Goal: Transaction & Acquisition: Purchase product/service

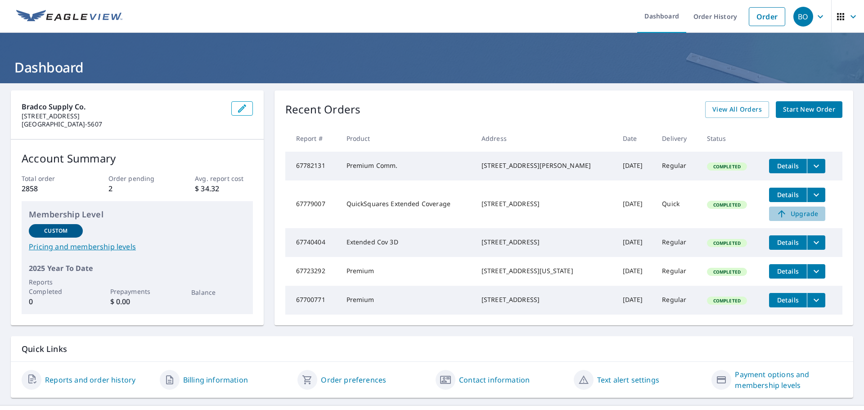
click at [797, 219] on span "Upgrade" at bounding box center [797, 213] width 45 height 11
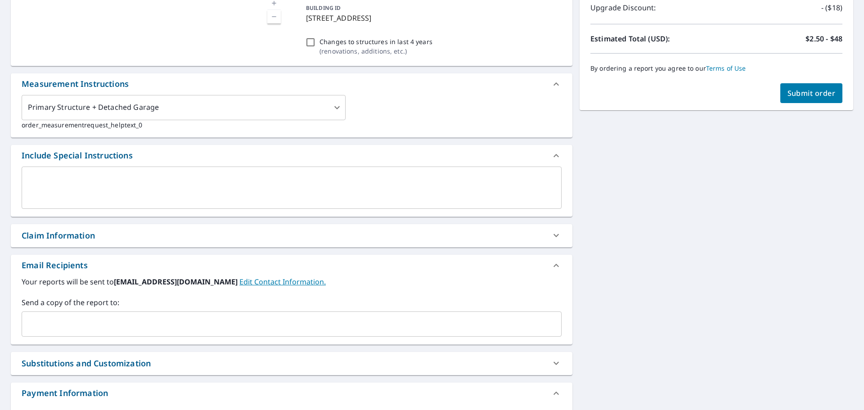
scroll to position [225, 0]
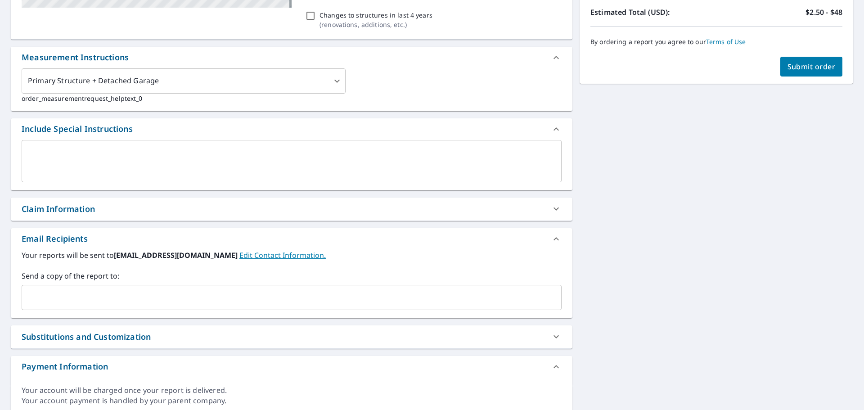
click at [60, 209] on div "Claim Information" at bounding box center [58, 209] width 73 height 12
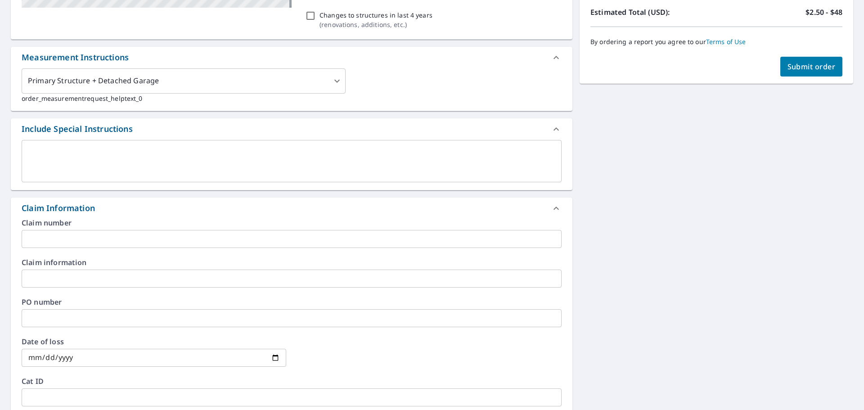
click at [51, 233] on input "text" at bounding box center [292, 239] width 540 height 18
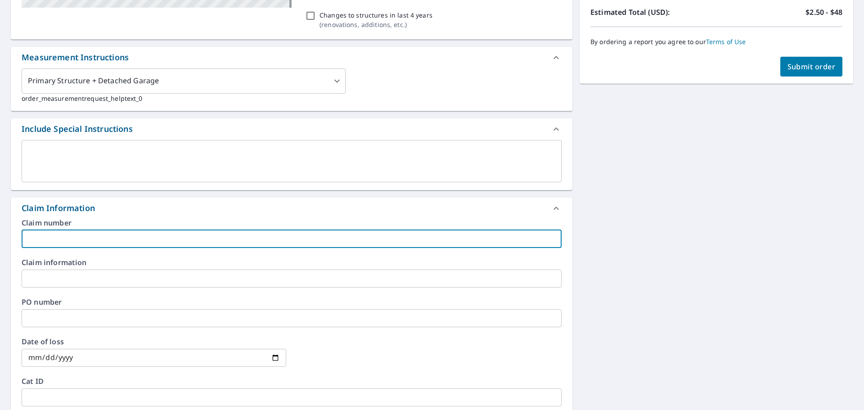
type input "United Roofing corp"
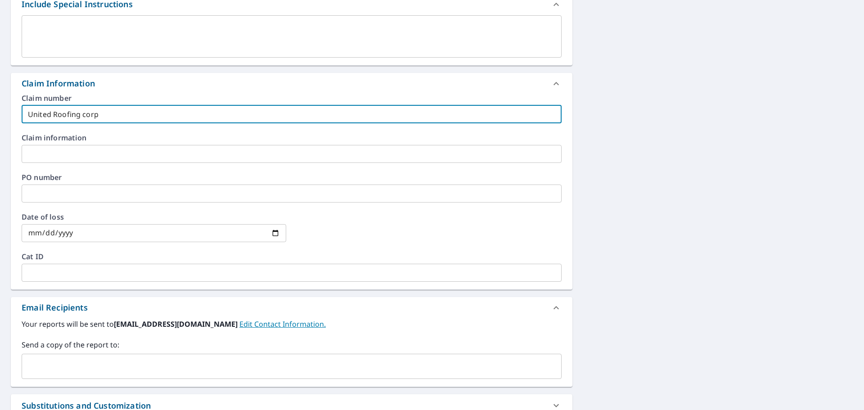
scroll to position [360, 0]
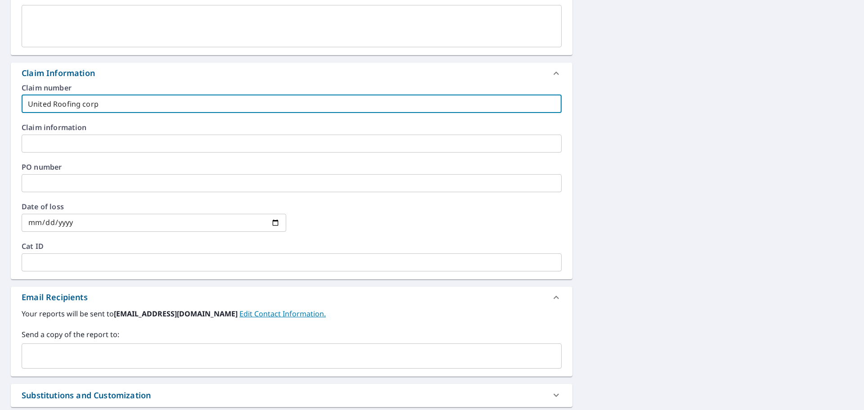
click at [59, 354] on input "text" at bounding box center [285, 355] width 518 height 17
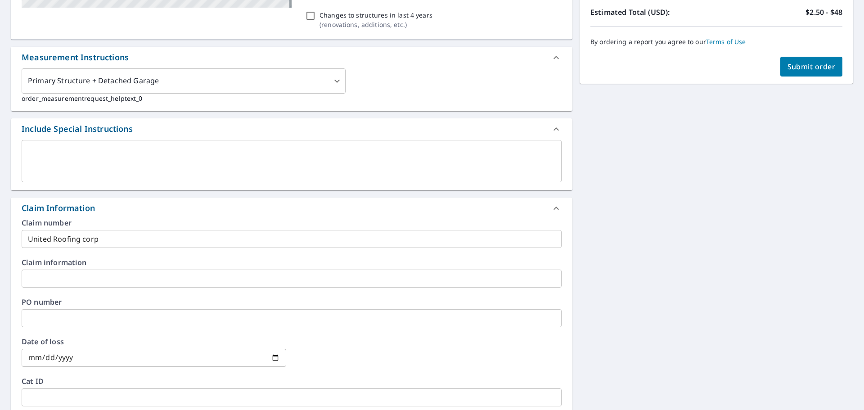
scroll to position [45, 0]
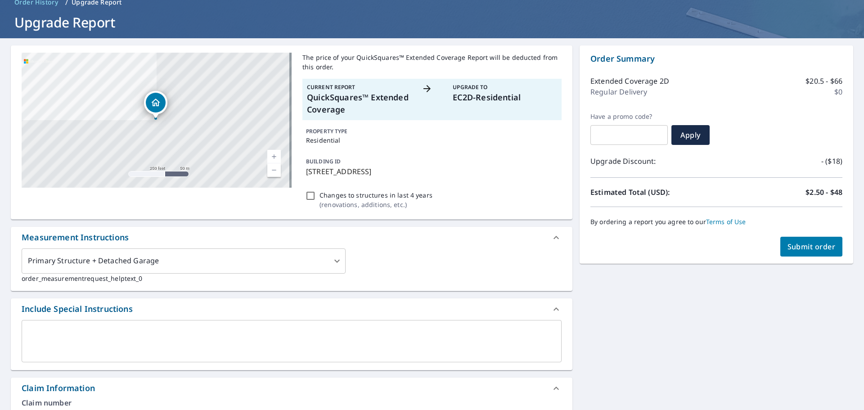
type input "mckenzie.tobin@abcsupply.com"
click at [788, 244] on span "Submit order" at bounding box center [812, 247] width 48 height 10
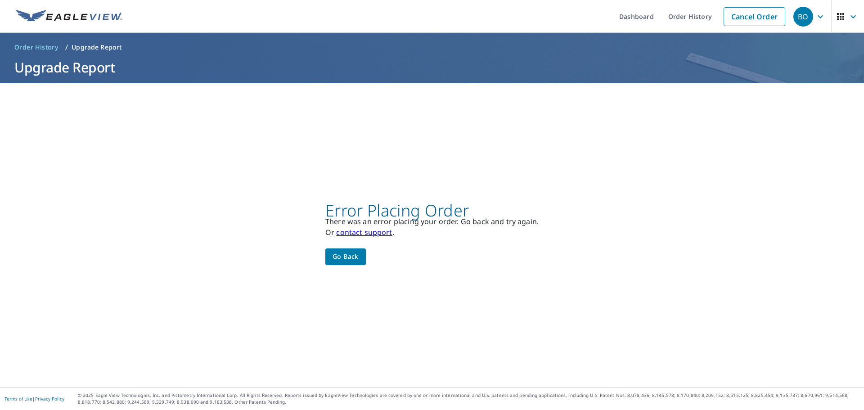
scroll to position [0, 0]
click at [344, 248] on div "Error Placing Order There was an error placing your order. Go back and try agai…" at bounding box center [431, 235] width 213 height 60
click at [343, 257] on span "Go back" at bounding box center [346, 256] width 26 height 11
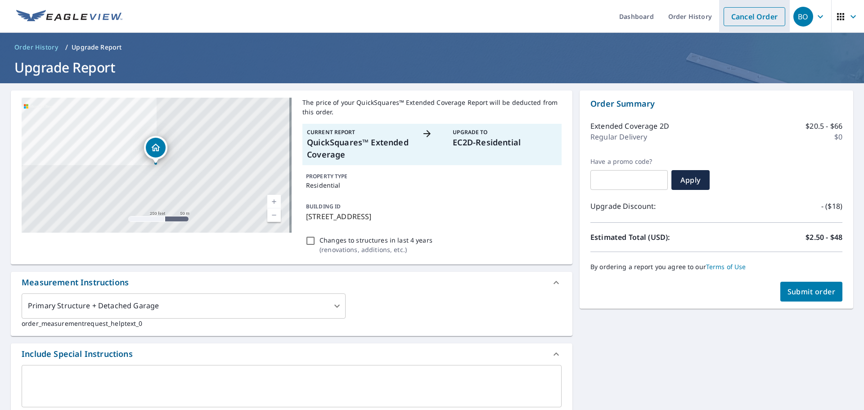
click at [767, 18] on link "Cancel Order" at bounding box center [755, 16] width 62 height 19
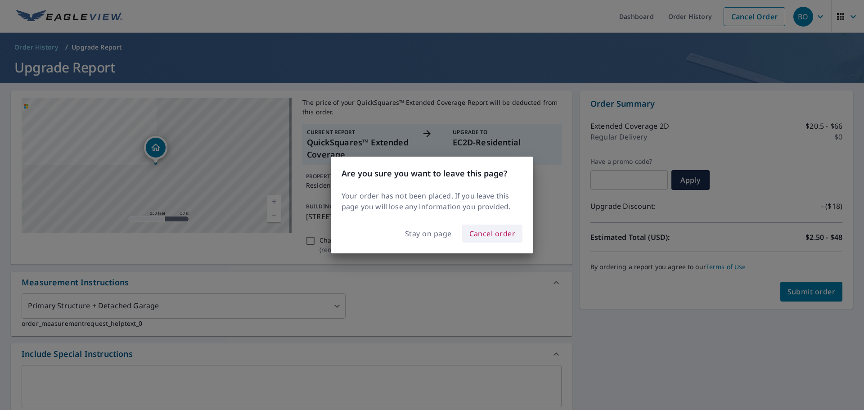
click at [498, 229] on span "Cancel order" at bounding box center [492, 233] width 46 height 13
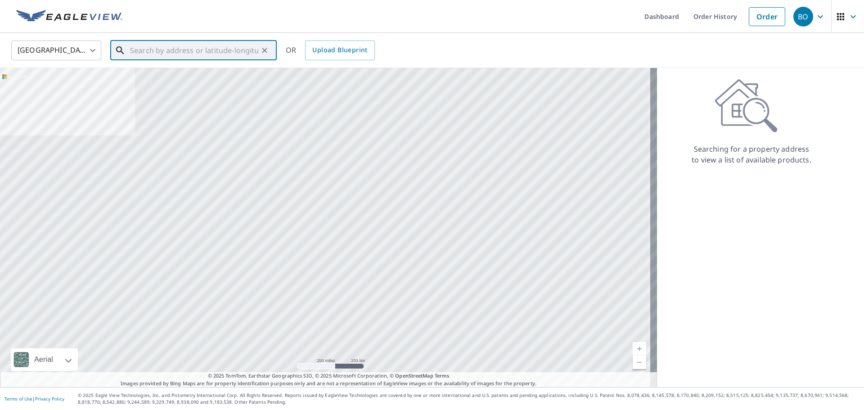
click at [191, 50] on input "text" at bounding box center [194, 50] width 128 height 25
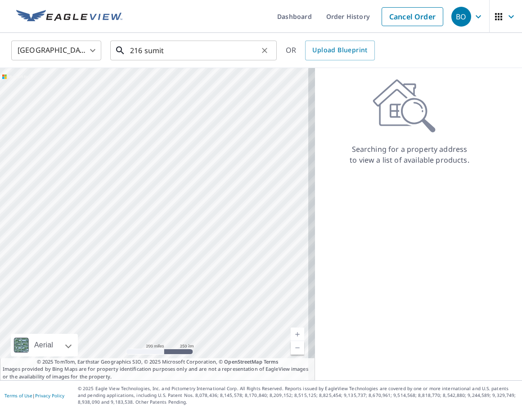
click at [185, 51] on input "216 sumit" at bounding box center [194, 50] width 128 height 25
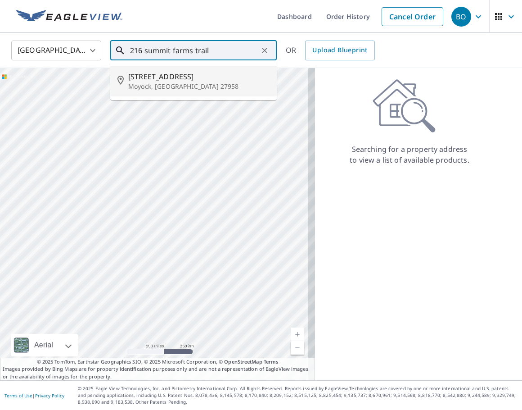
click at [181, 82] on p "Moyock, [GEOGRAPHIC_DATA] 27958" at bounding box center [198, 86] width 141 height 9
type input "216 Summit Farms Trl Moyock, NC 27958"
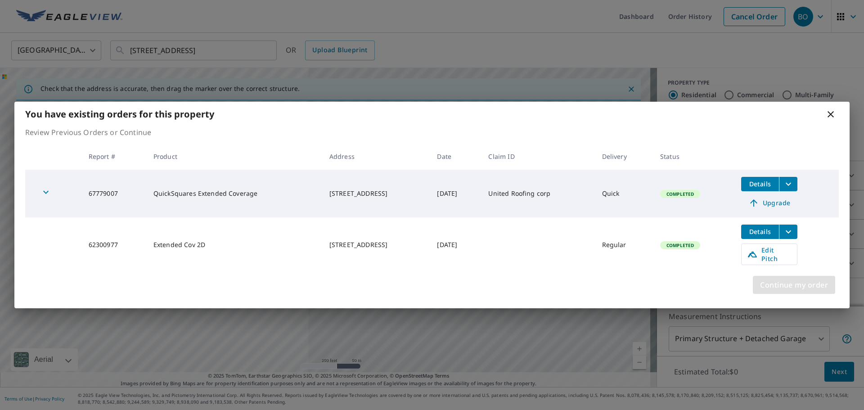
click at [810, 284] on span "Continue my order" at bounding box center [794, 285] width 68 height 13
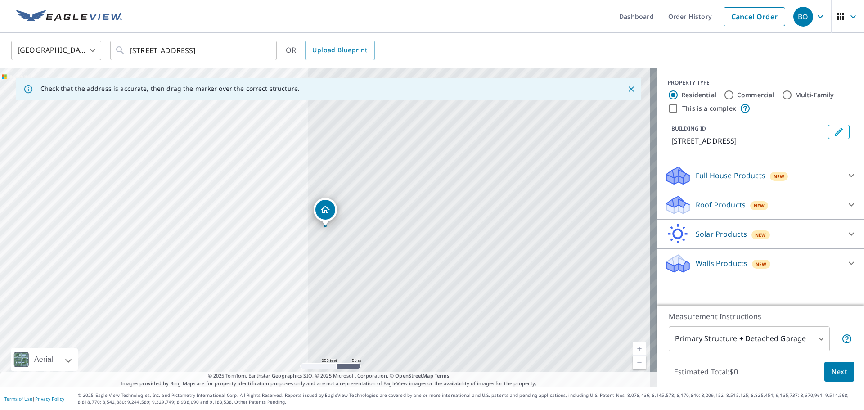
click at [714, 205] on p "Roof Products" at bounding box center [721, 204] width 50 height 11
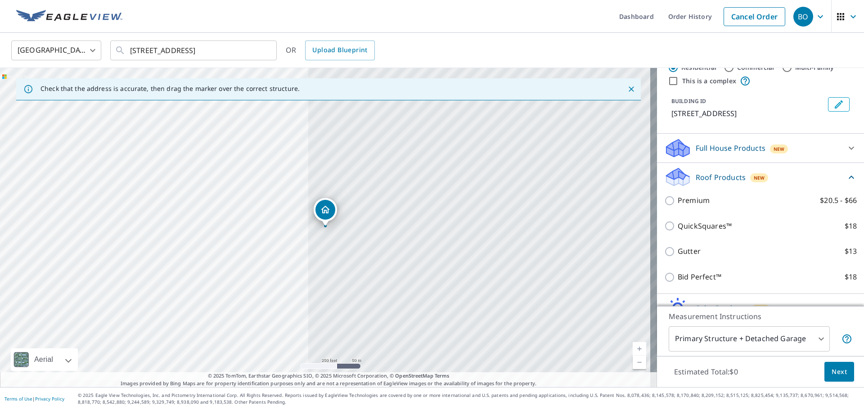
scroll to position [74, 0]
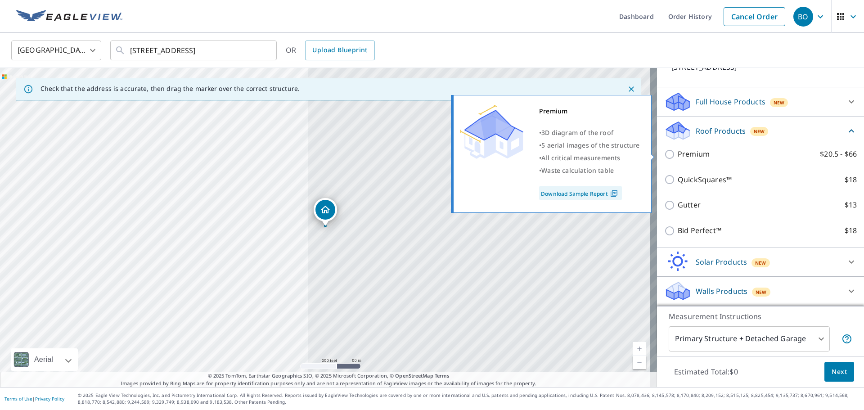
click at [693, 154] on p "Premium" at bounding box center [694, 154] width 32 height 11
click at [678, 154] on input "Premium $20.5 - $66" at bounding box center [671, 154] width 14 height 11
checkbox input "true"
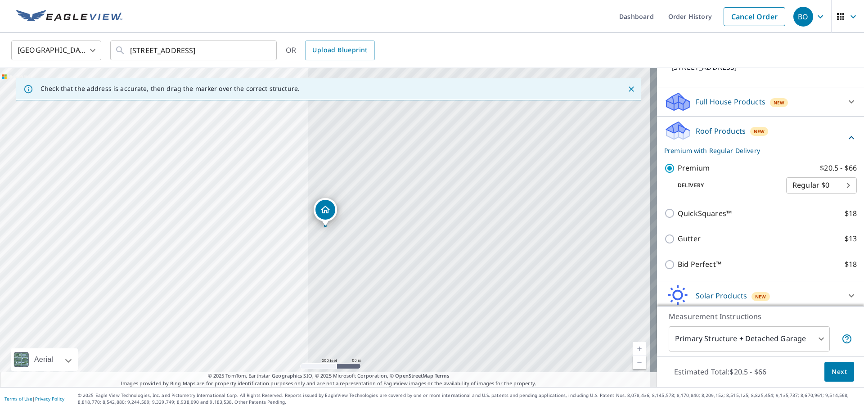
click at [832, 371] on span "Next" at bounding box center [839, 371] width 15 height 11
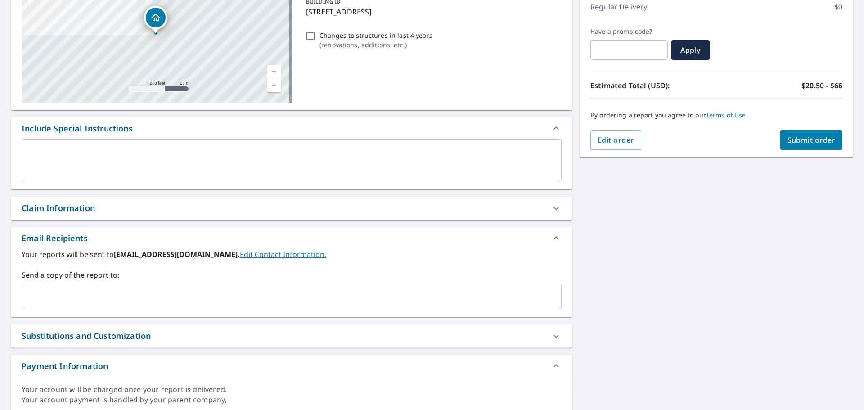
scroll to position [135, 0]
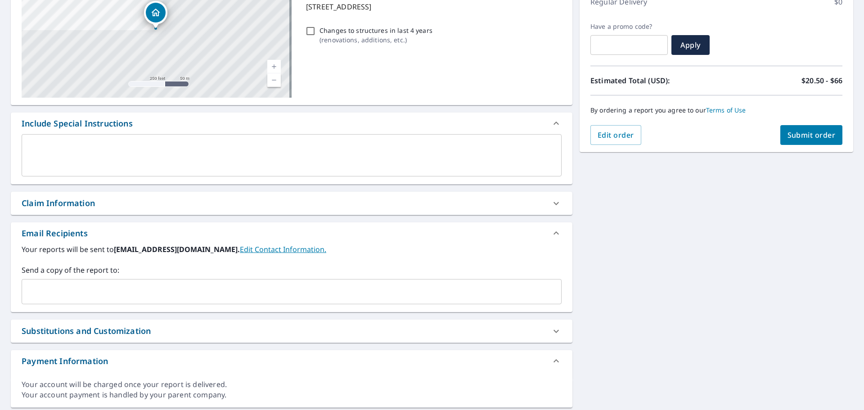
click at [59, 207] on div "Claim Information" at bounding box center [58, 203] width 73 height 12
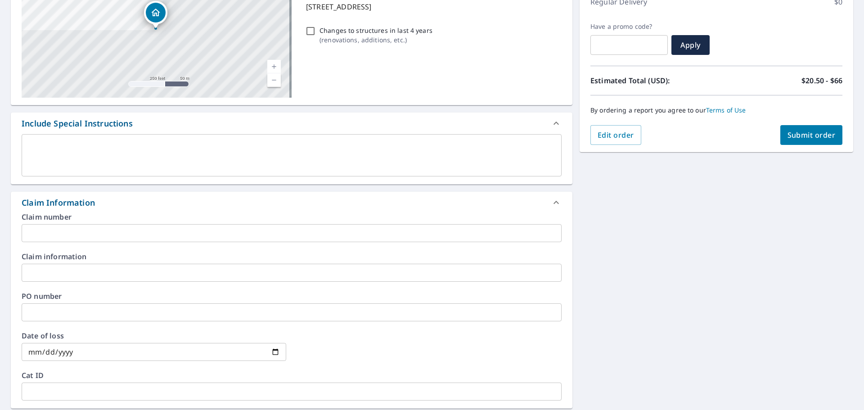
click at [61, 235] on input "text" at bounding box center [292, 233] width 540 height 18
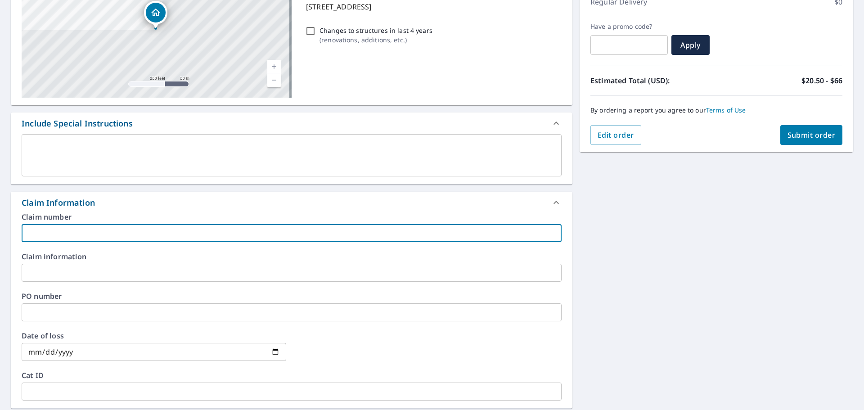
type input "United Roofing corp"
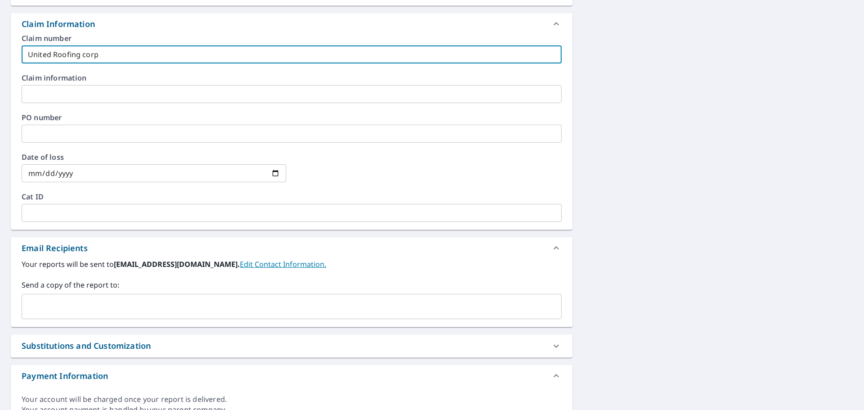
scroll to position [315, 0]
click at [89, 299] on input "text" at bounding box center [285, 305] width 518 height 17
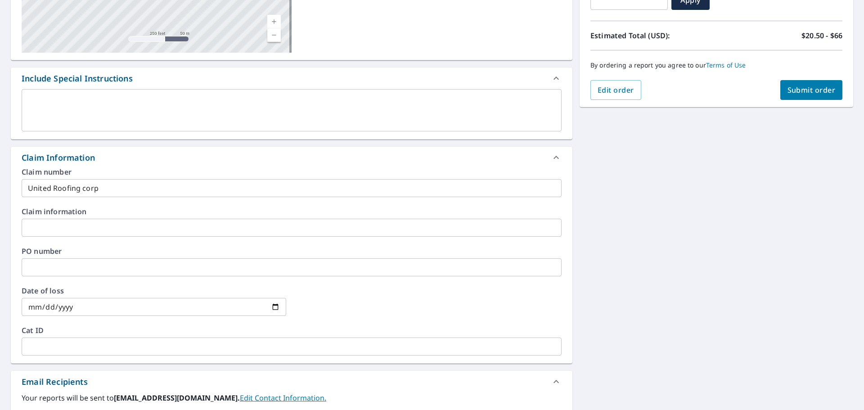
scroll to position [45, 0]
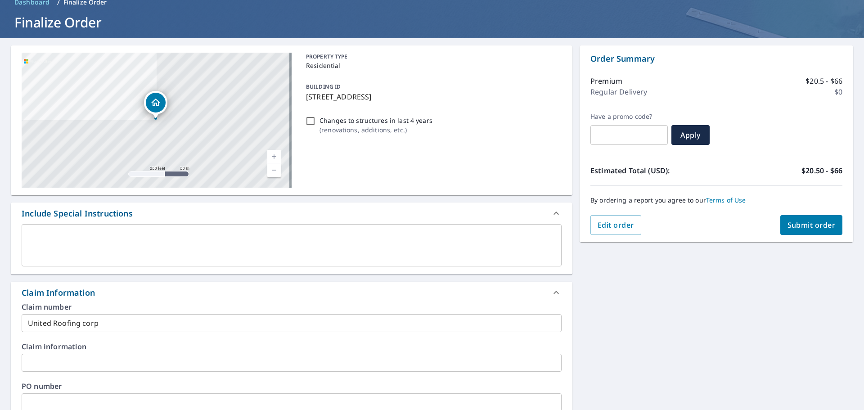
type input "mckenzie.tobin@abcsupply.com"
click at [814, 224] on span "Submit order" at bounding box center [812, 225] width 48 height 10
